Goal: Information Seeking & Learning: Learn about a topic

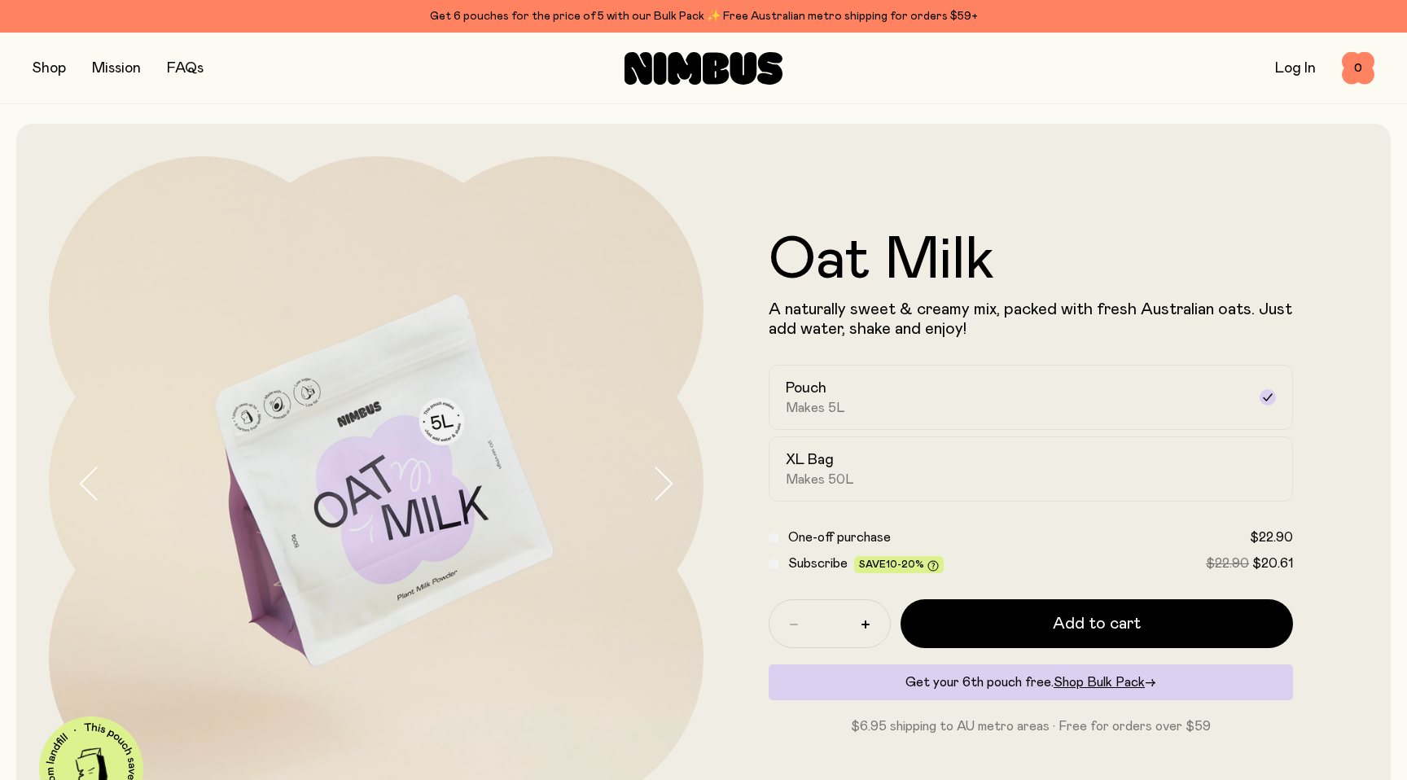
click at [670, 500] on icon "button" at bounding box center [662, 483] width 23 height 34
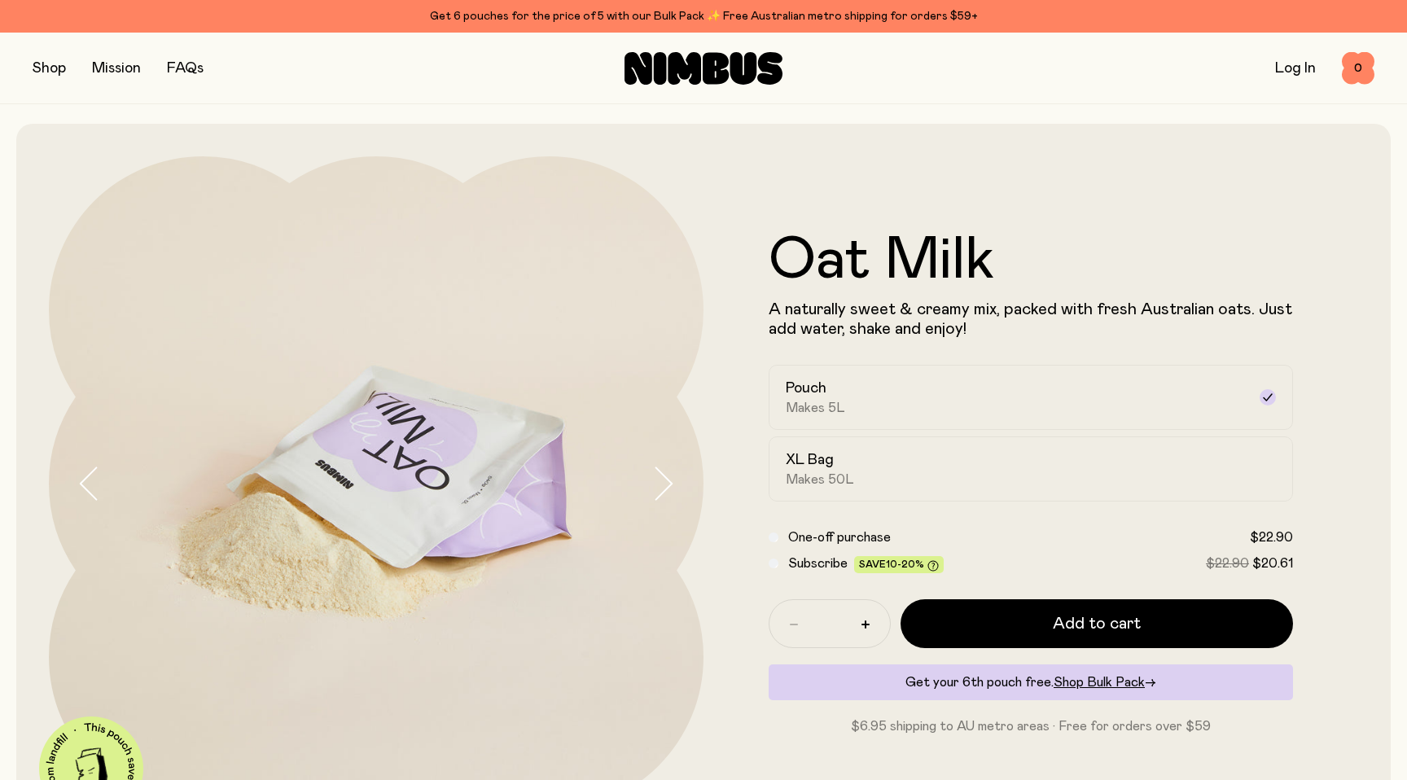
click at [670, 500] on icon "button" at bounding box center [662, 483] width 23 height 34
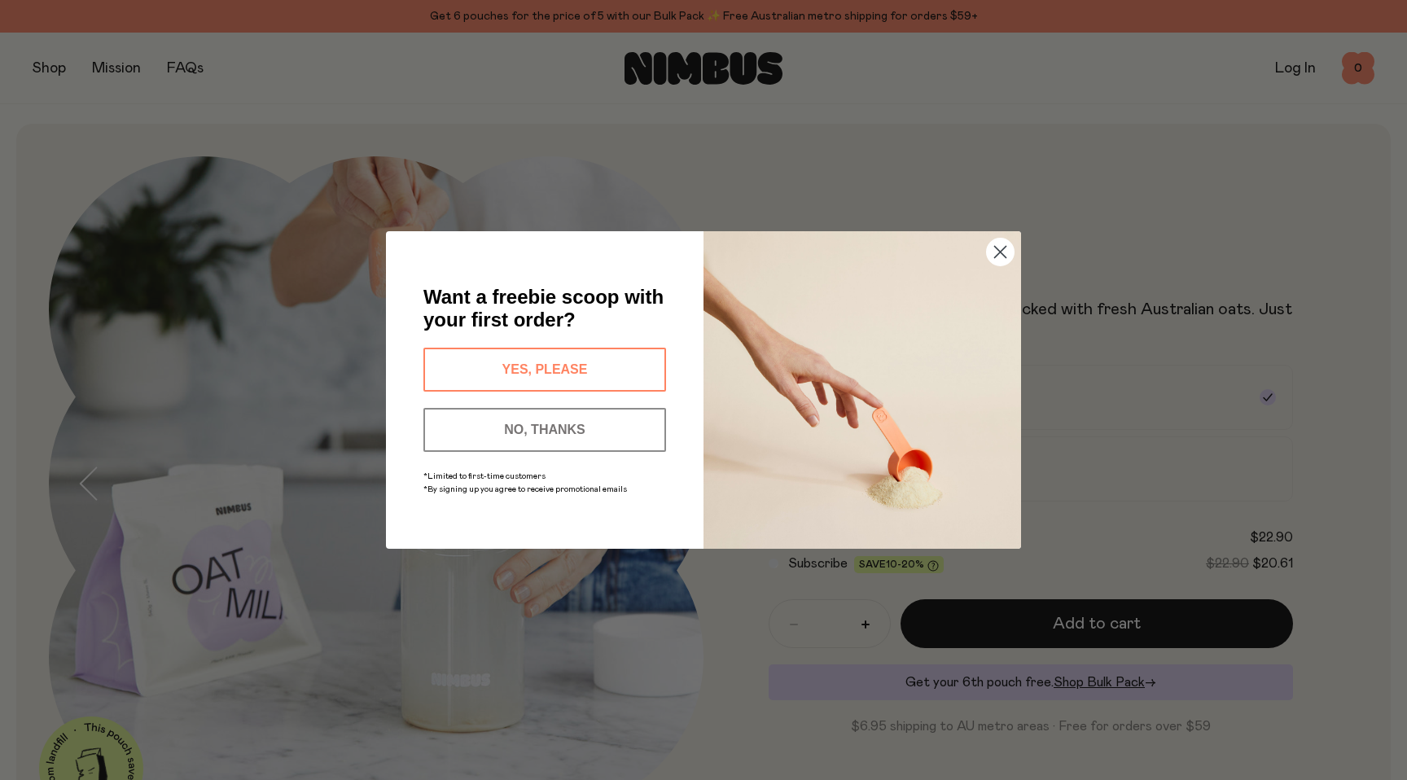
click at [670, 500] on div "*Limited to first-time customers *By signing up you agree to receive promotiona…" at bounding box center [544, 481] width 252 height 42
click at [1003, 252] on circle "Close dialog" at bounding box center [1000, 252] width 27 height 27
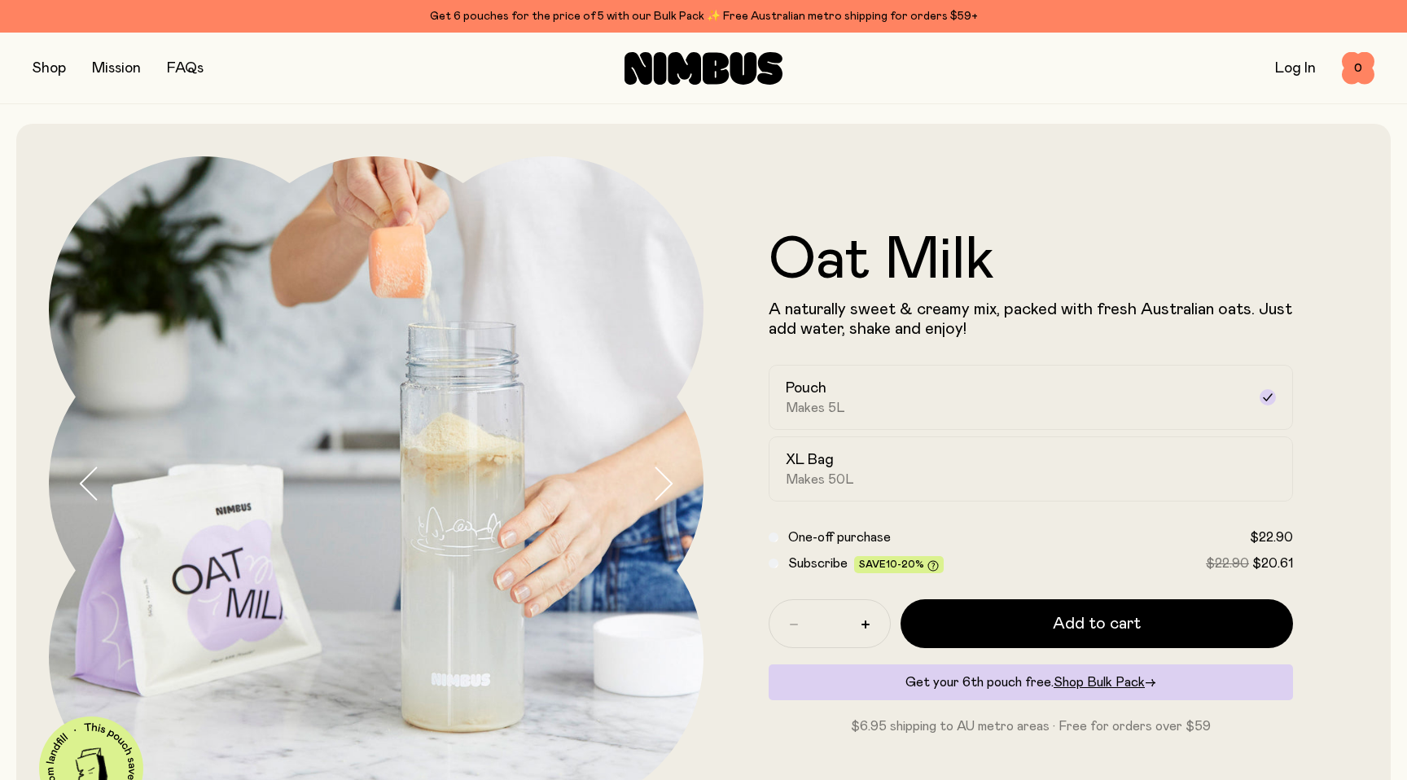
click at [676, 486] on button "button" at bounding box center [677, 483] width 52 height 654
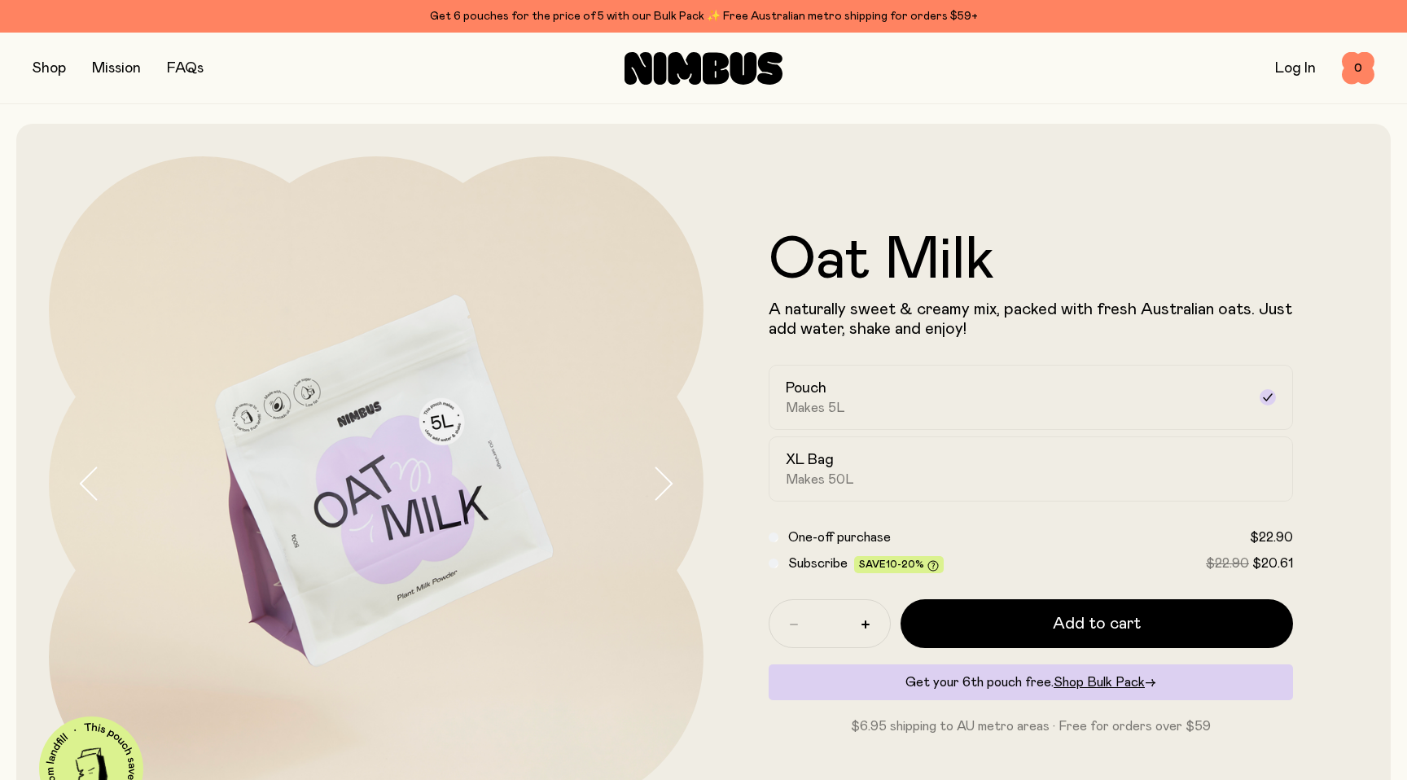
click at [676, 486] on button "button" at bounding box center [677, 483] width 52 height 654
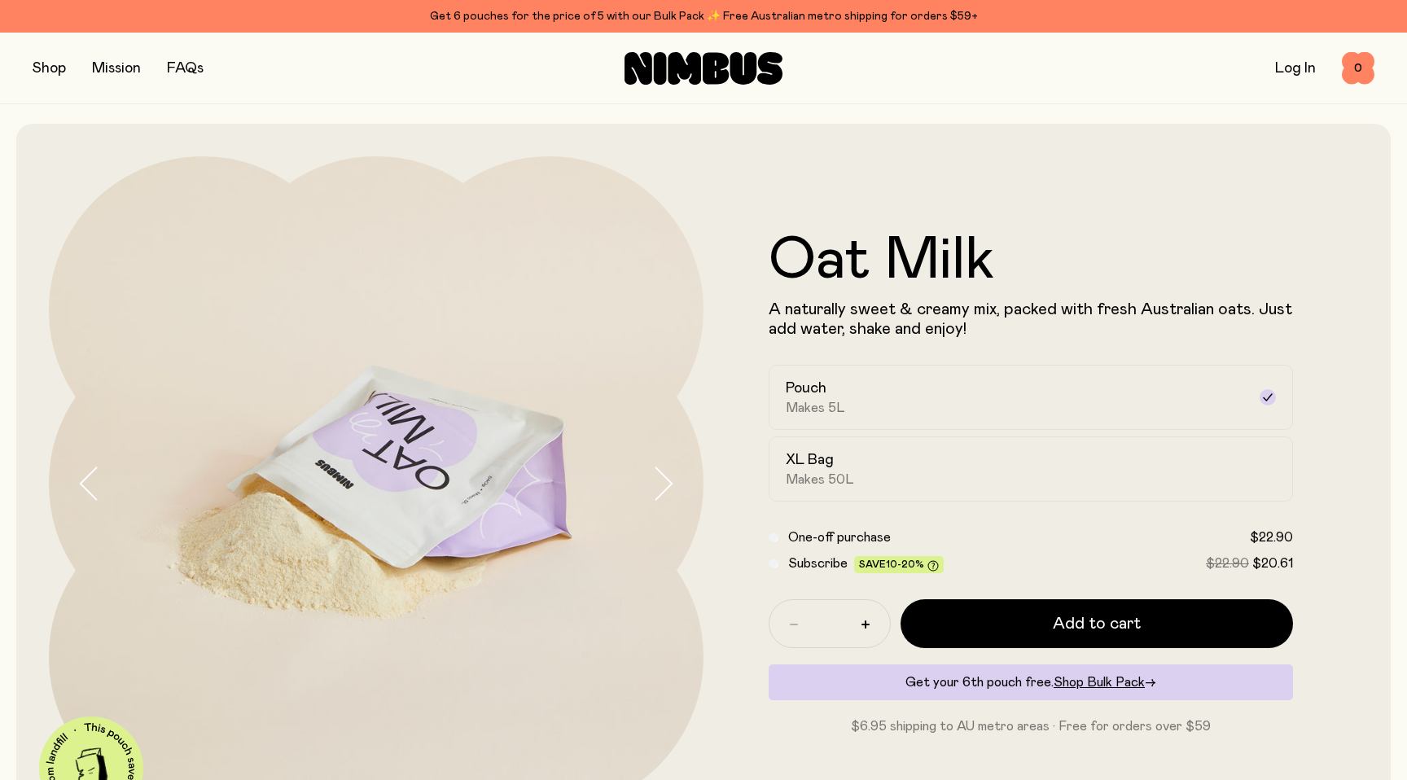
click at [676, 486] on button "button" at bounding box center [677, 483] width 52 height 654
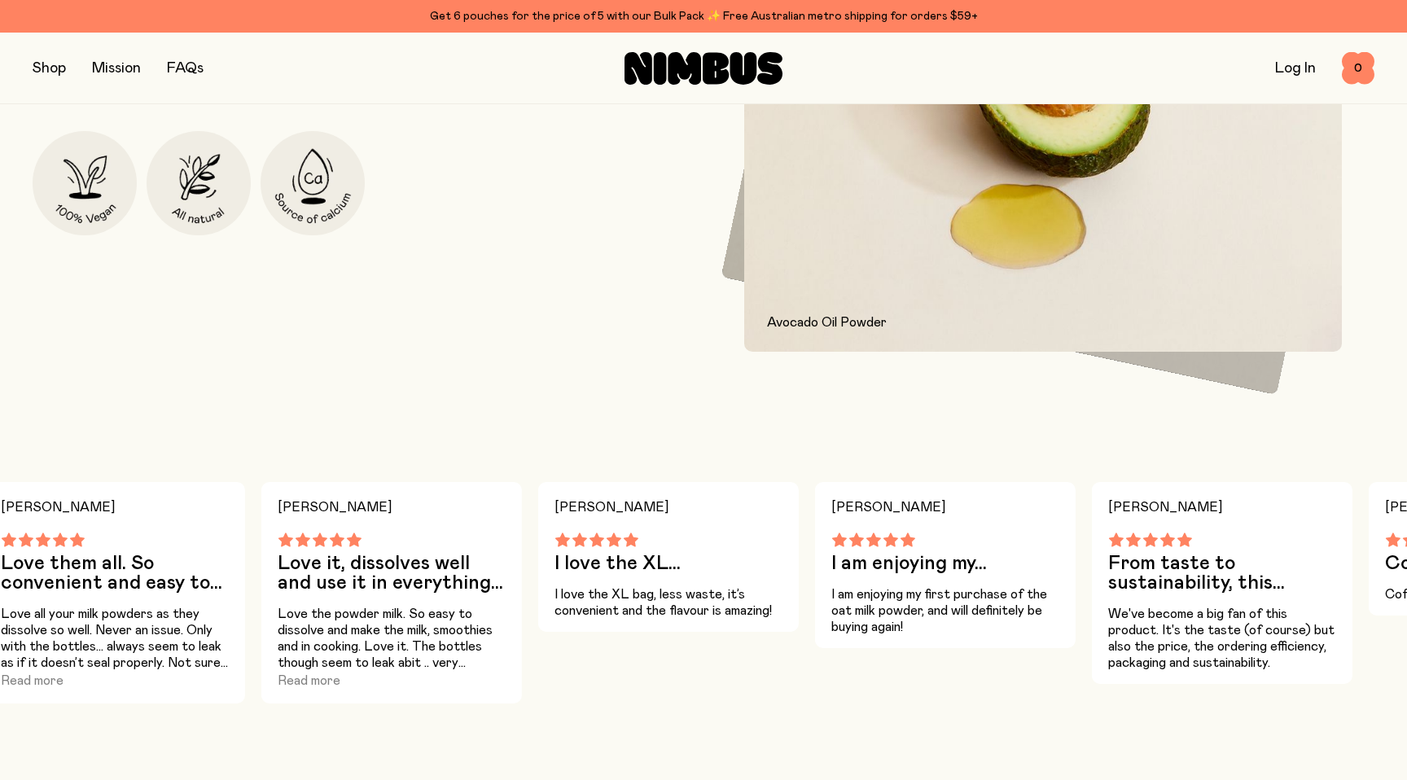
scroll to position [860, 0]
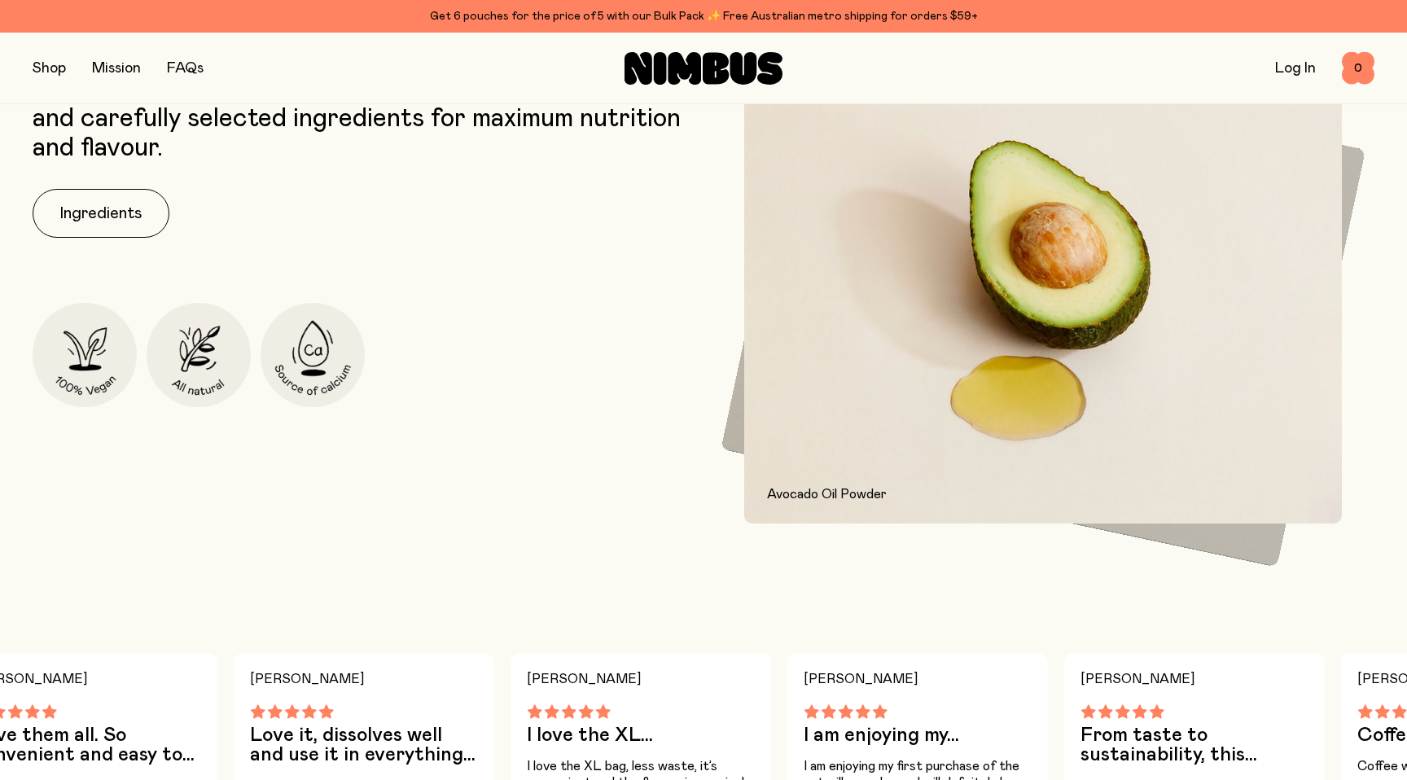
click at [102, 240] on div "Our signature Oat Milk mix is packed with Australian oats and carefully selecte…" at bounding box center [364, 299] width 663 height 449
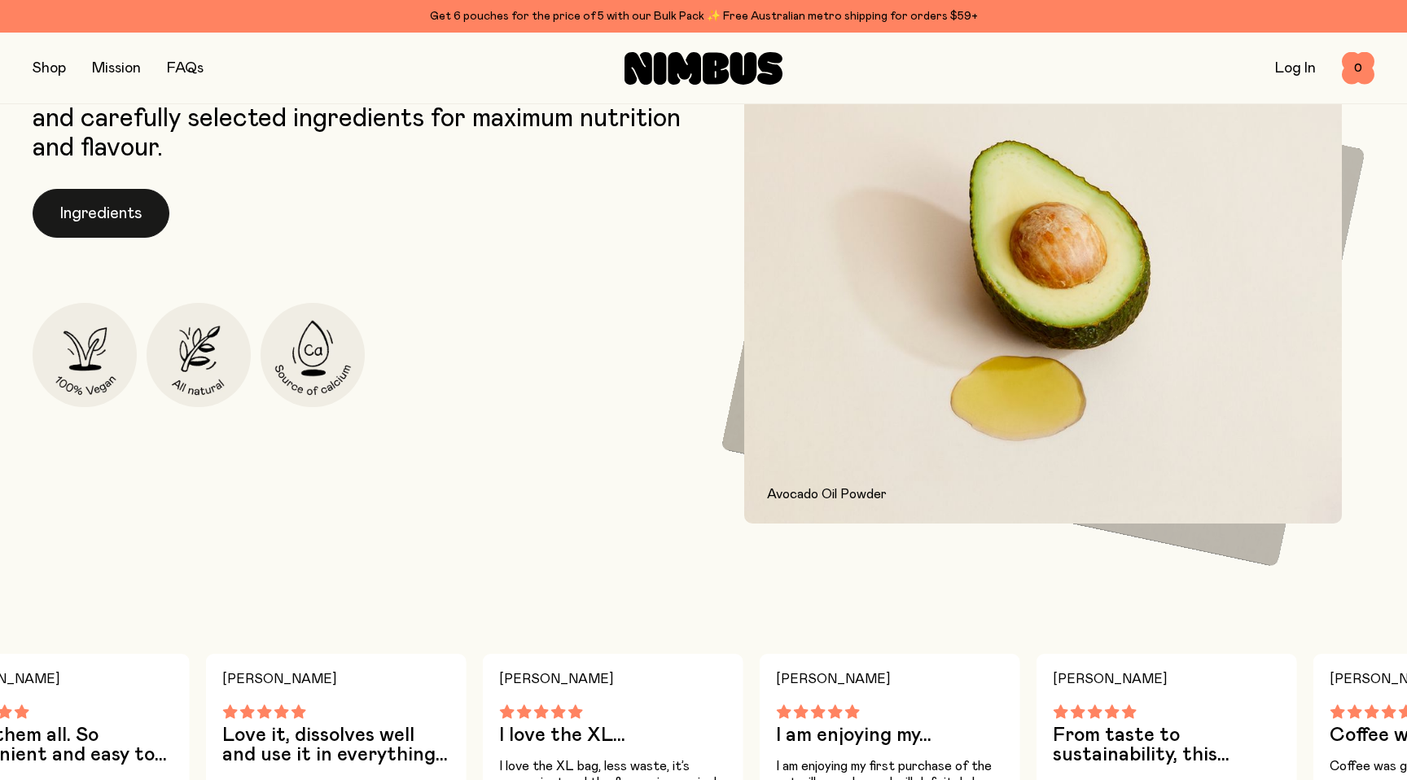
click at [96, 225] on button "Ingredients" at bounding box center [101, 213] width 137 height 49
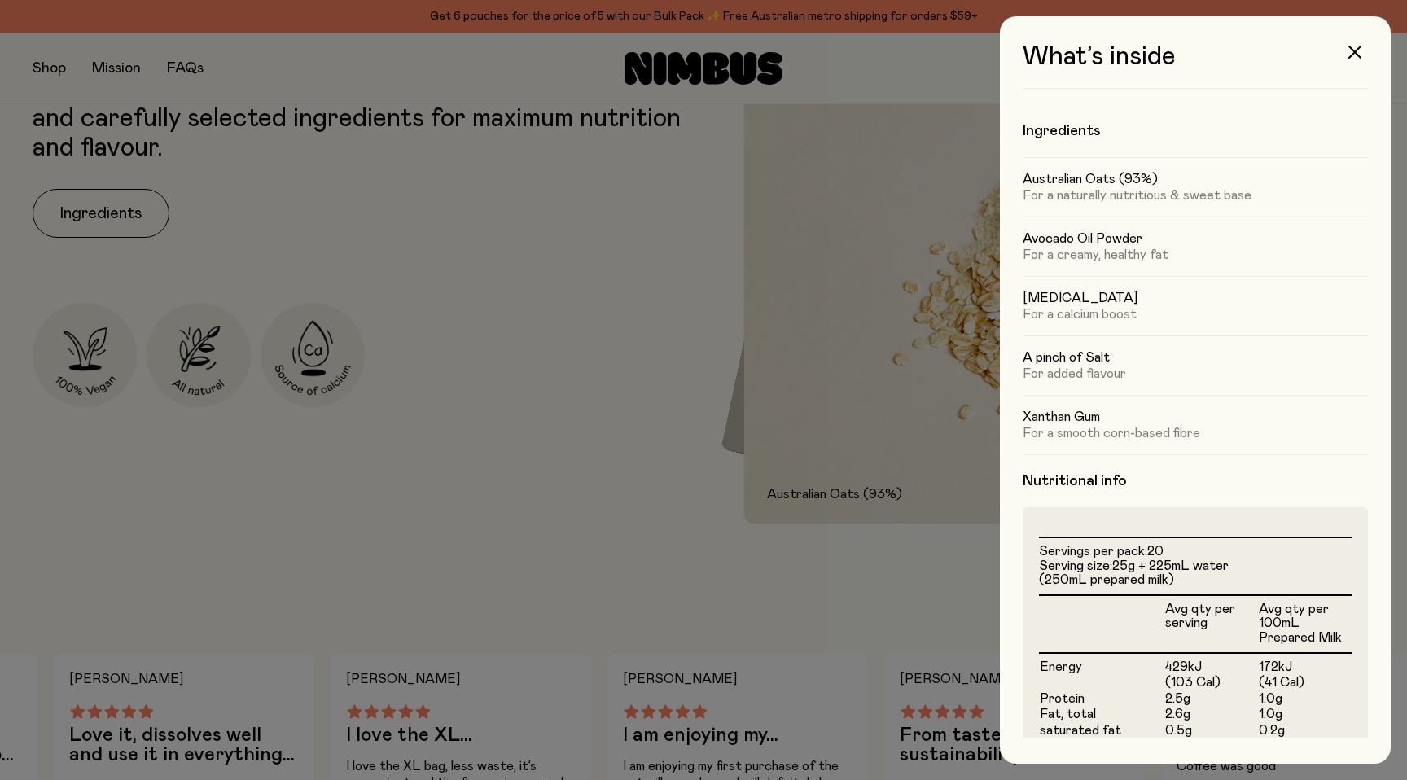
click at [1122, 243] on h5 "Avocado Oil Powder" at bounding box center [1194, 238] width 345 height 16
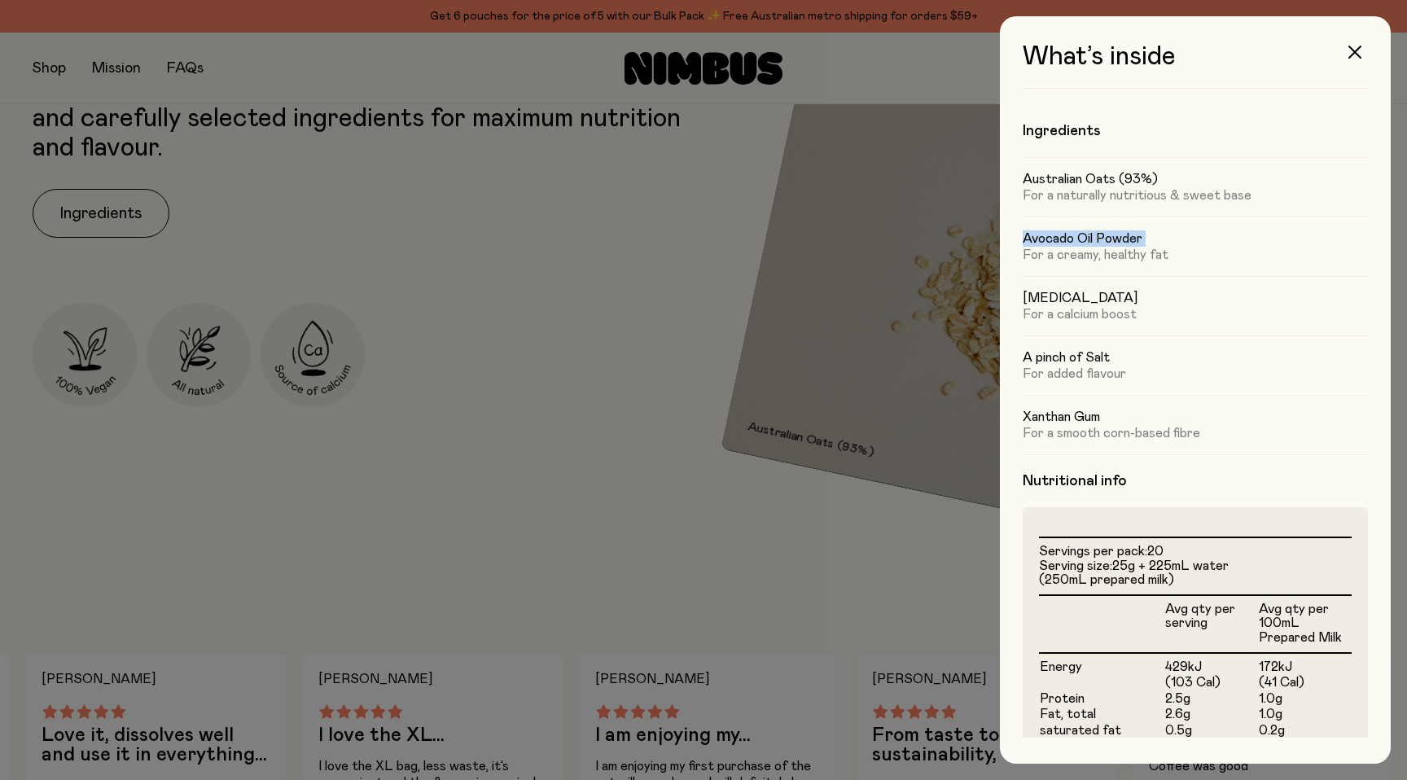
click at [1122, 243] on h5 "Avocado Oil Powder" at bounding box center [1194, 238] width 345 height 16
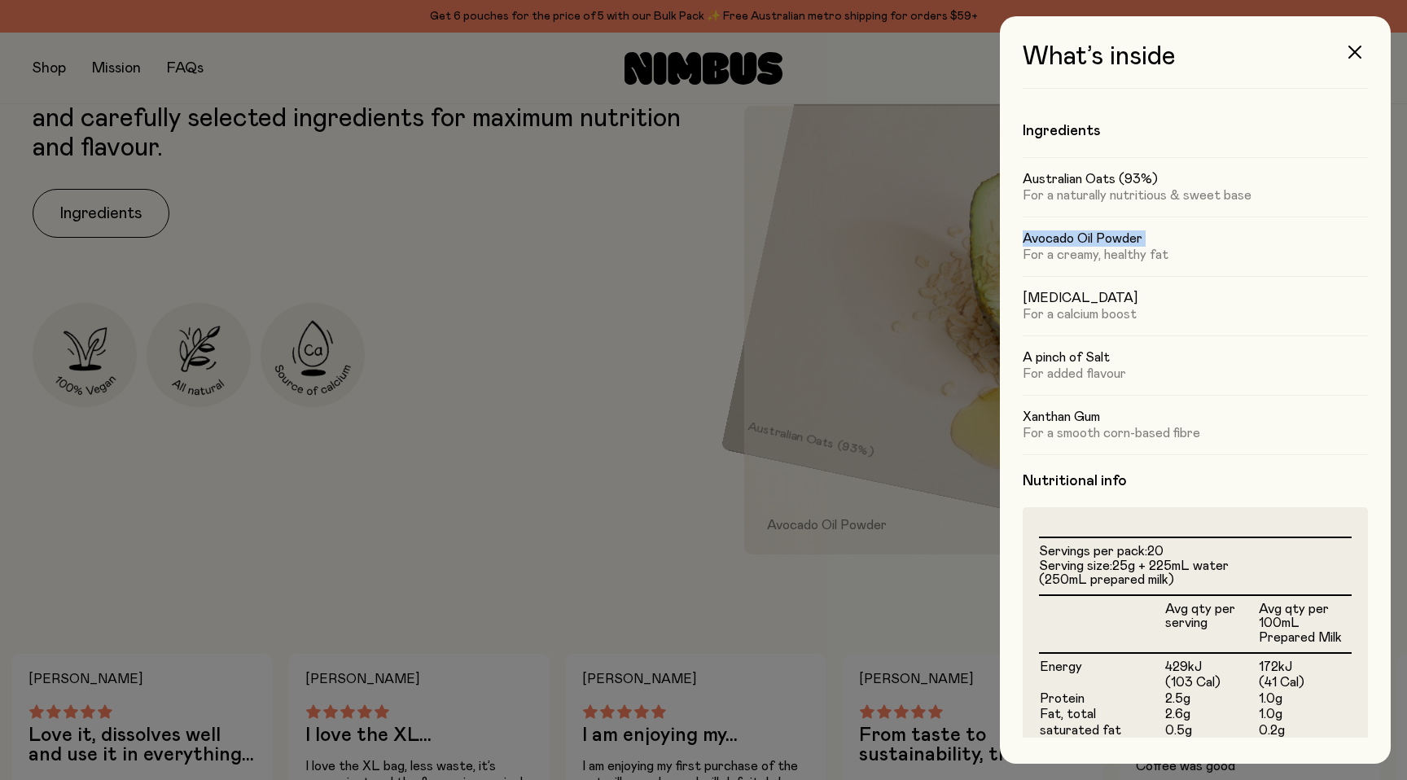
click at [1131, 243] on h5 "Avocado Oil Powder" at bounding box center [1194, 238] width 345 height 16
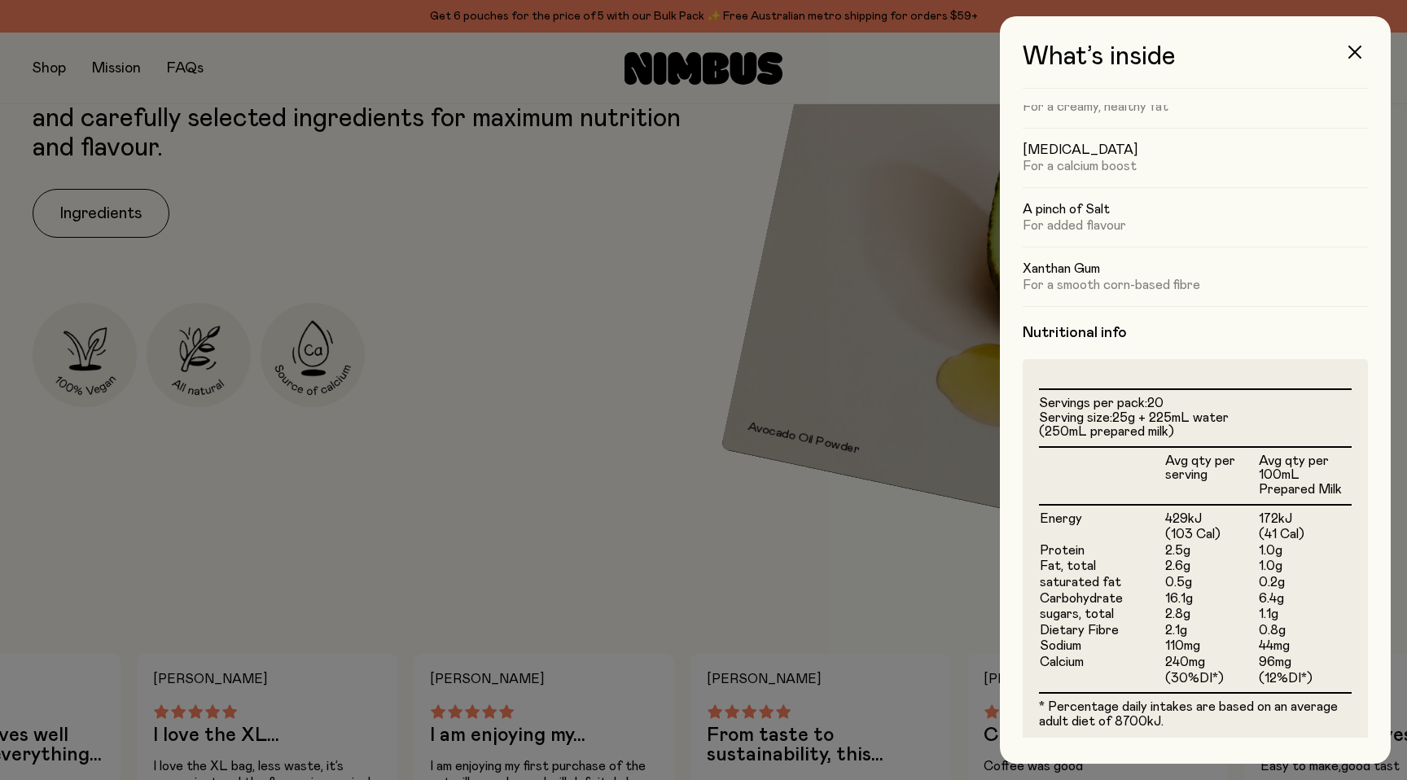
scroll to position [152, 0]
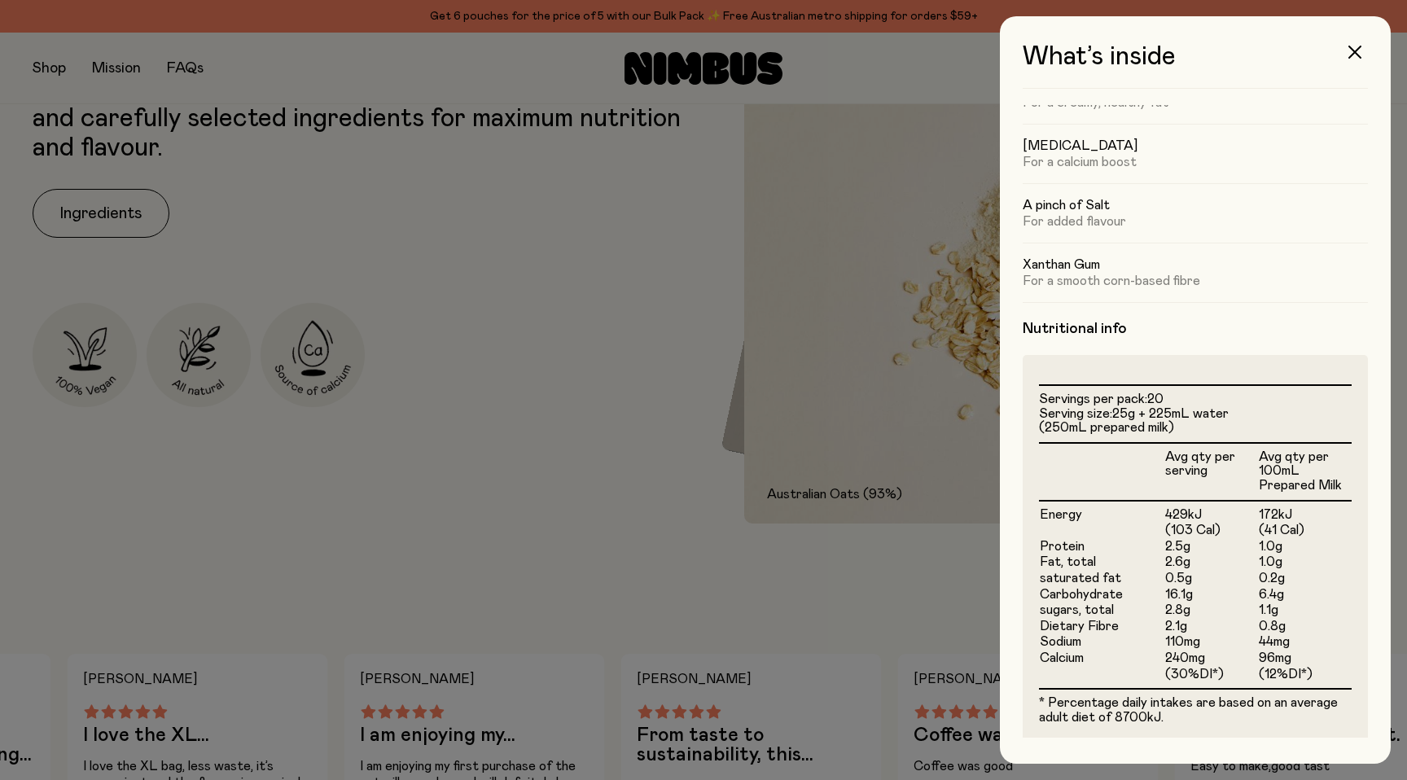
click at [1296, 475] on th "Avg qty per 100mL Prepared Milk" at bounding box center [1305, 472] width 94 height 58
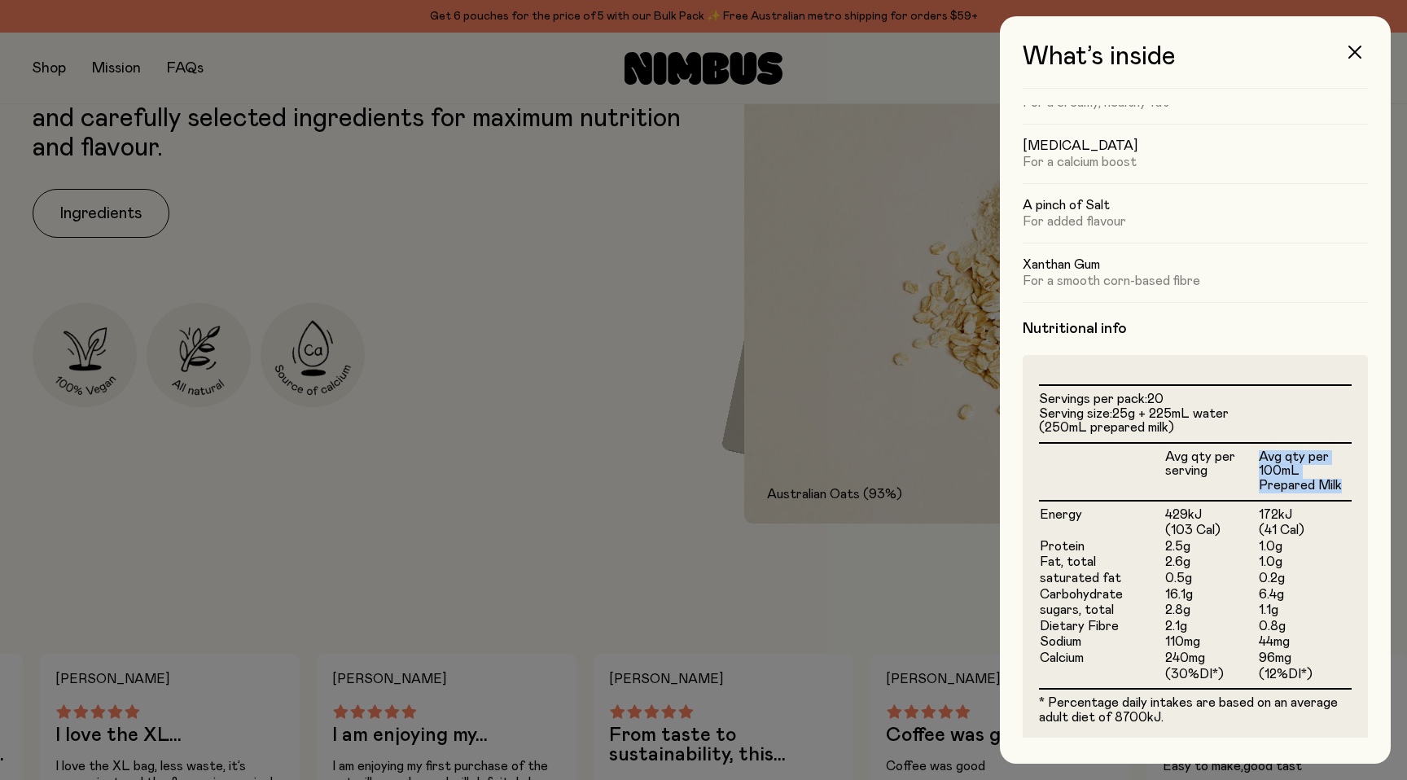
click at [1296, 475] on th "Avg qty per 100mL Prepared Milk" at bounding box center [1305, 472] width 94 height 58
click at [1304, 475] on th "Avg qty per 100mL Prepared Milk" at bounding box center [1305, 472] width 94 height 58
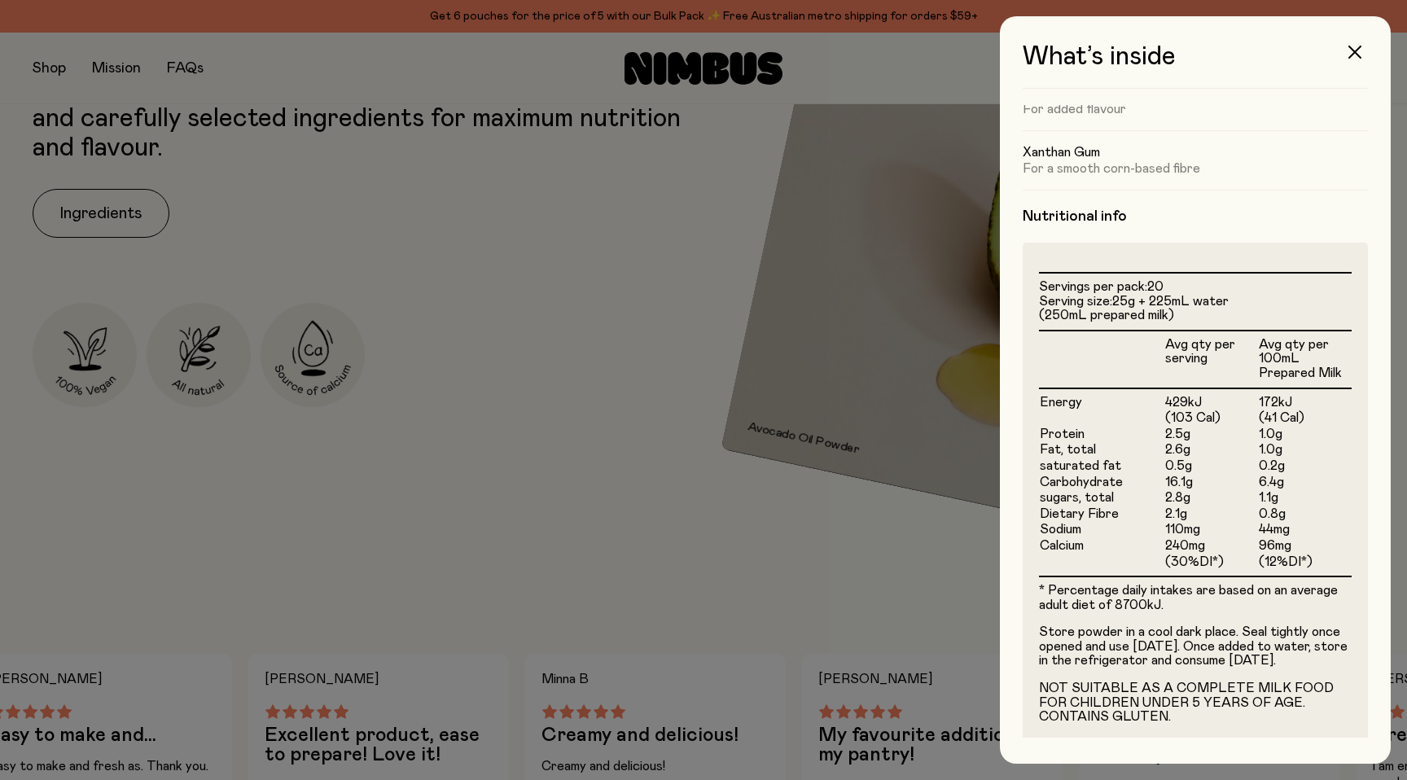
scroll to position [267, 0]
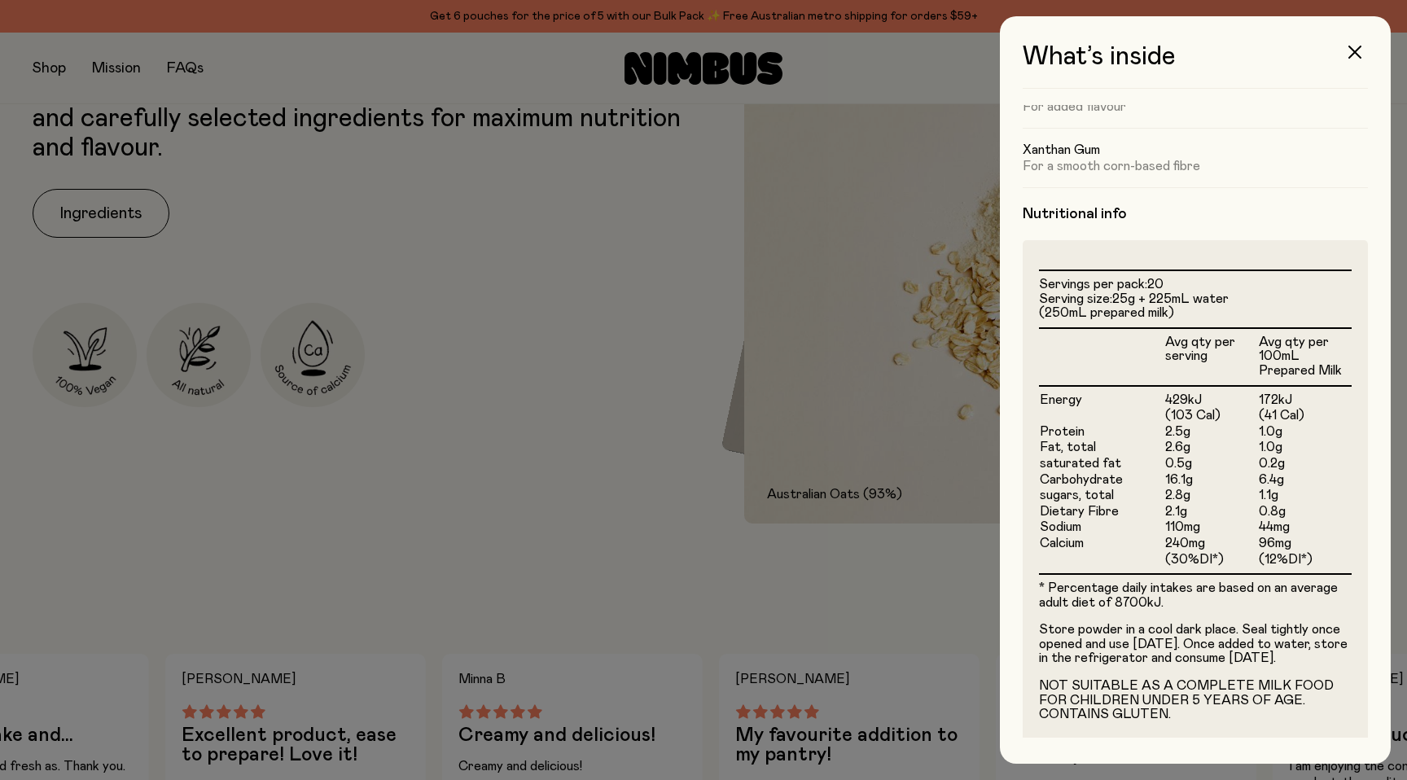
click at [1263, 496] on td "1.1g" at bounding box center [1305, 496] width 94 height 16
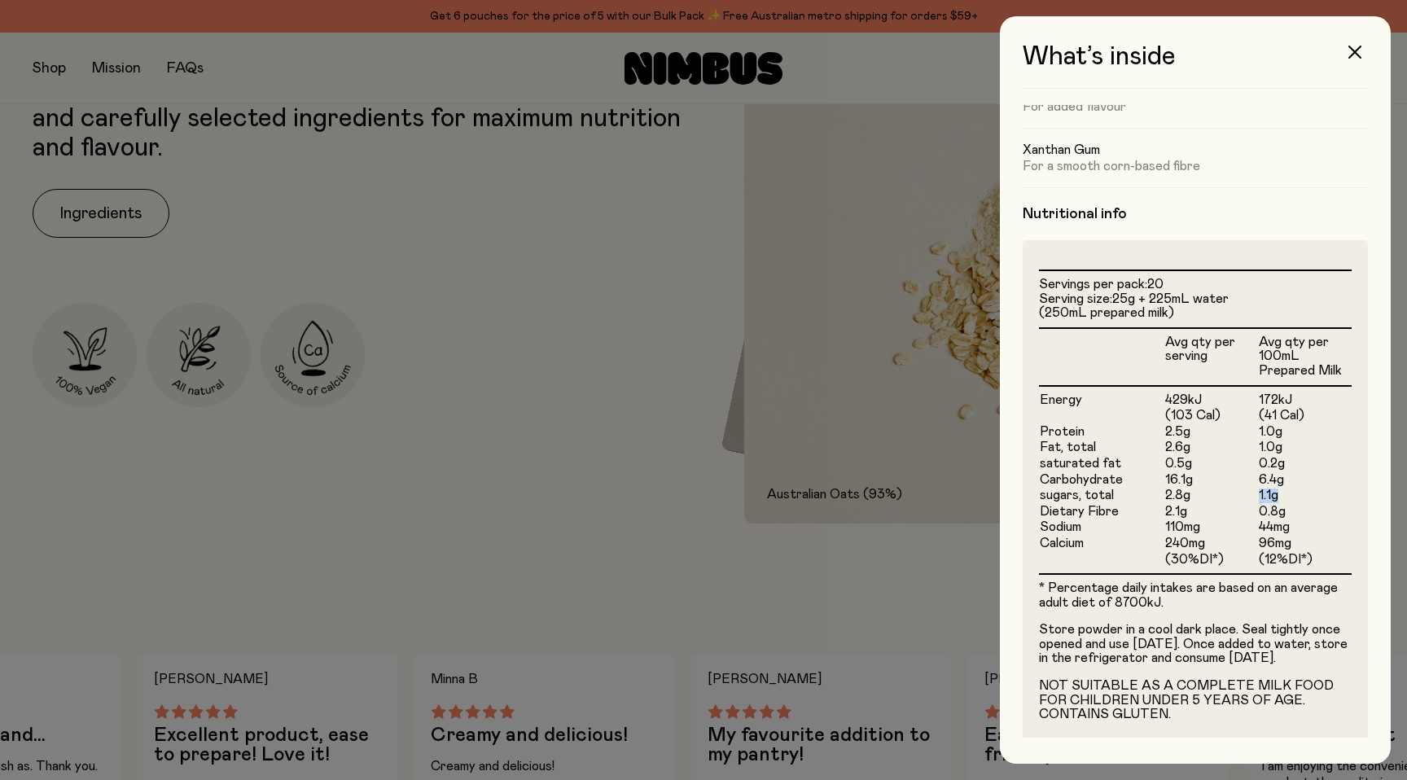
click at [1263, 496] on td "1.1g" at bounding box center [1305, 496] width 94 height 16
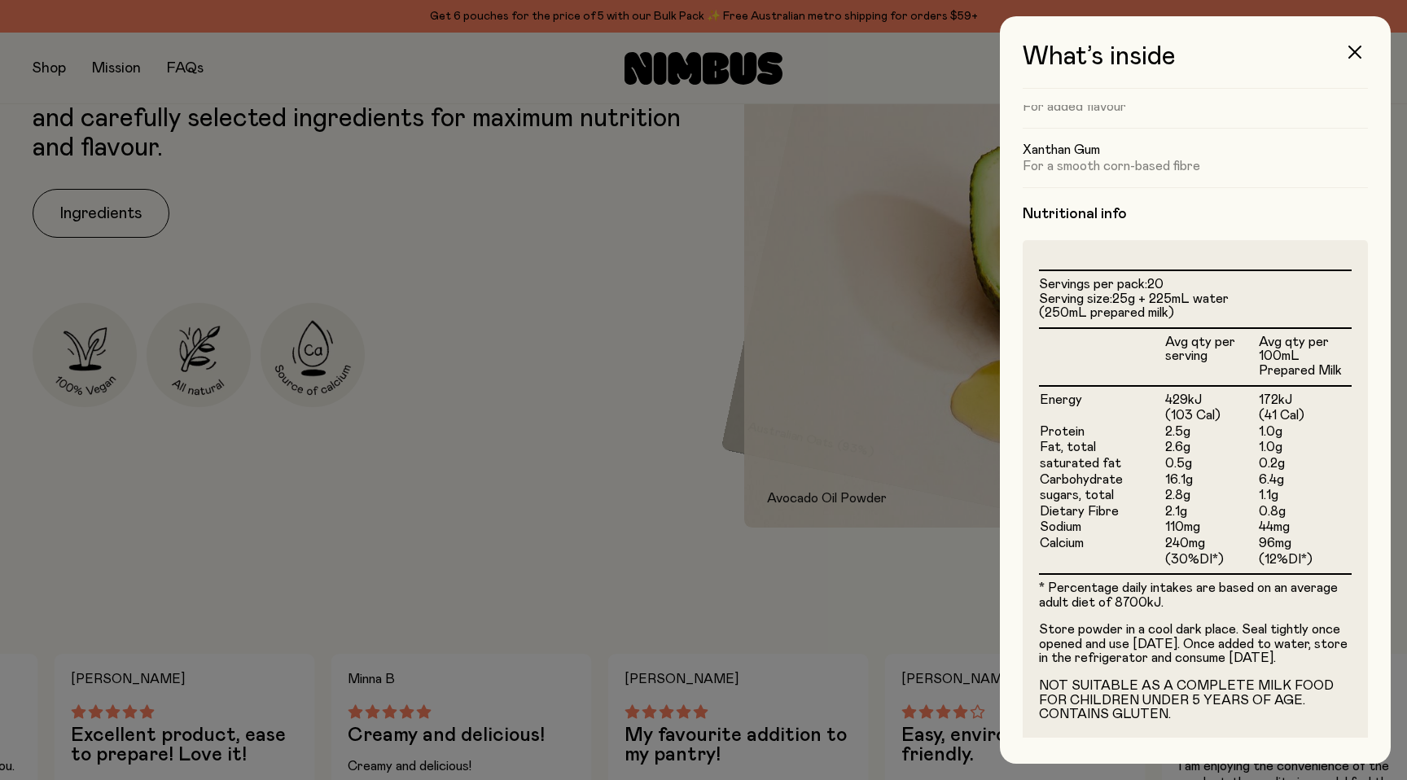
click at [1298, 504] on td "0.8g" at bounding box center [1305, 512] width 94 height 16
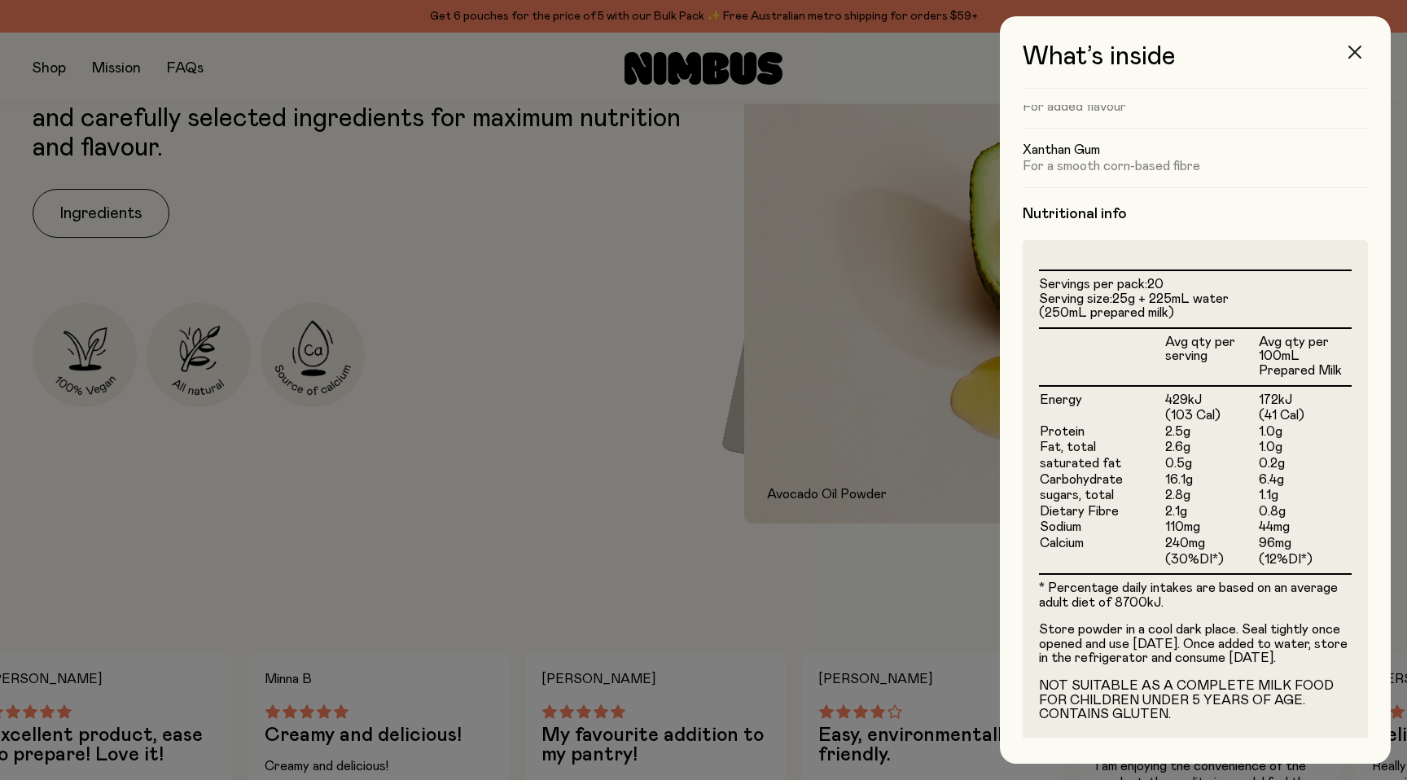
click at [1356, 53] on icon "button" at bounding box center [1354, 52] width 13 height 13
